Goal: Task Accomplishment & Management: Use online tool/utility

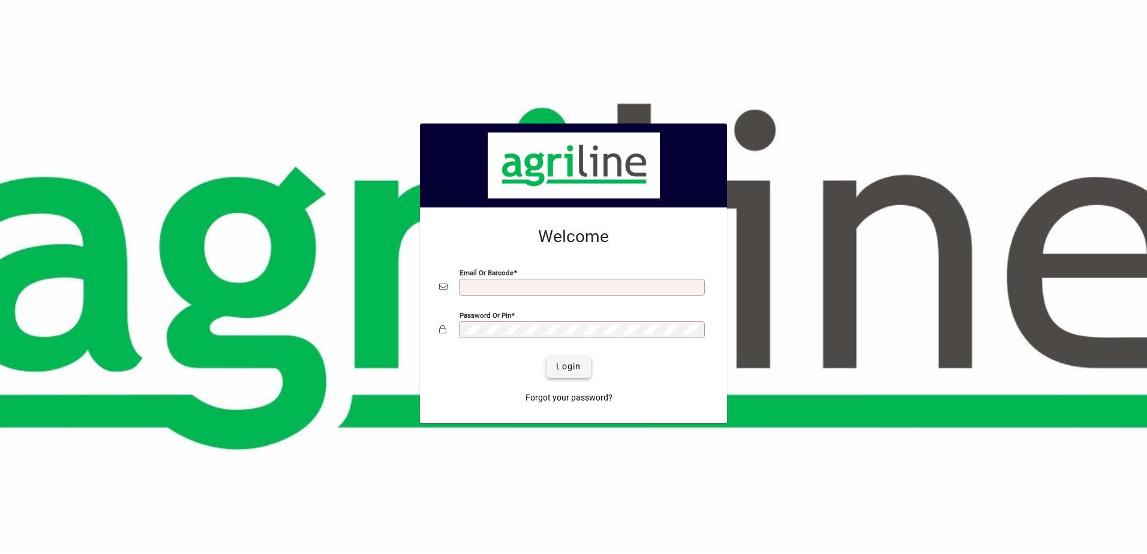
type input "**********"
click at [586, 361] on span "submit" at bounding box center [568, 367] width 44 height 29
